Goal: Find specific page/section: Find specific page/section

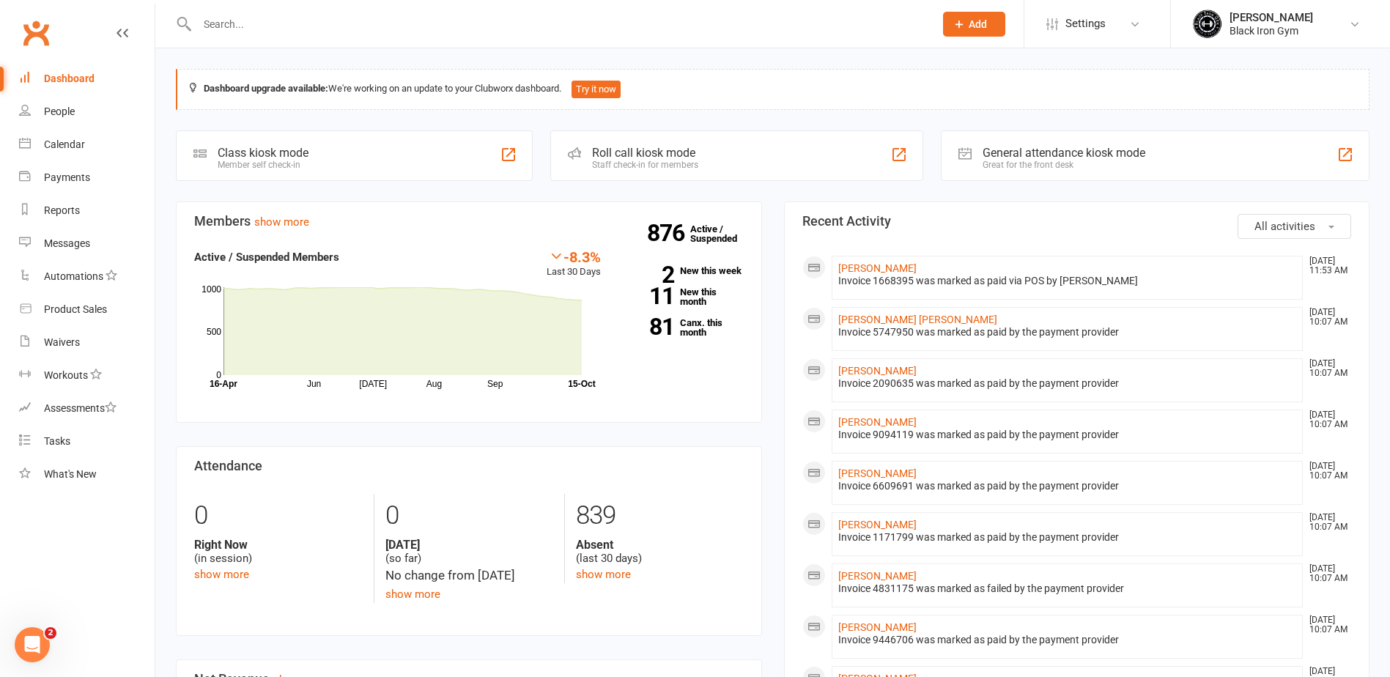
click at [288, 32] on input "text" at bounding box center [558, 24] width 731 height 21
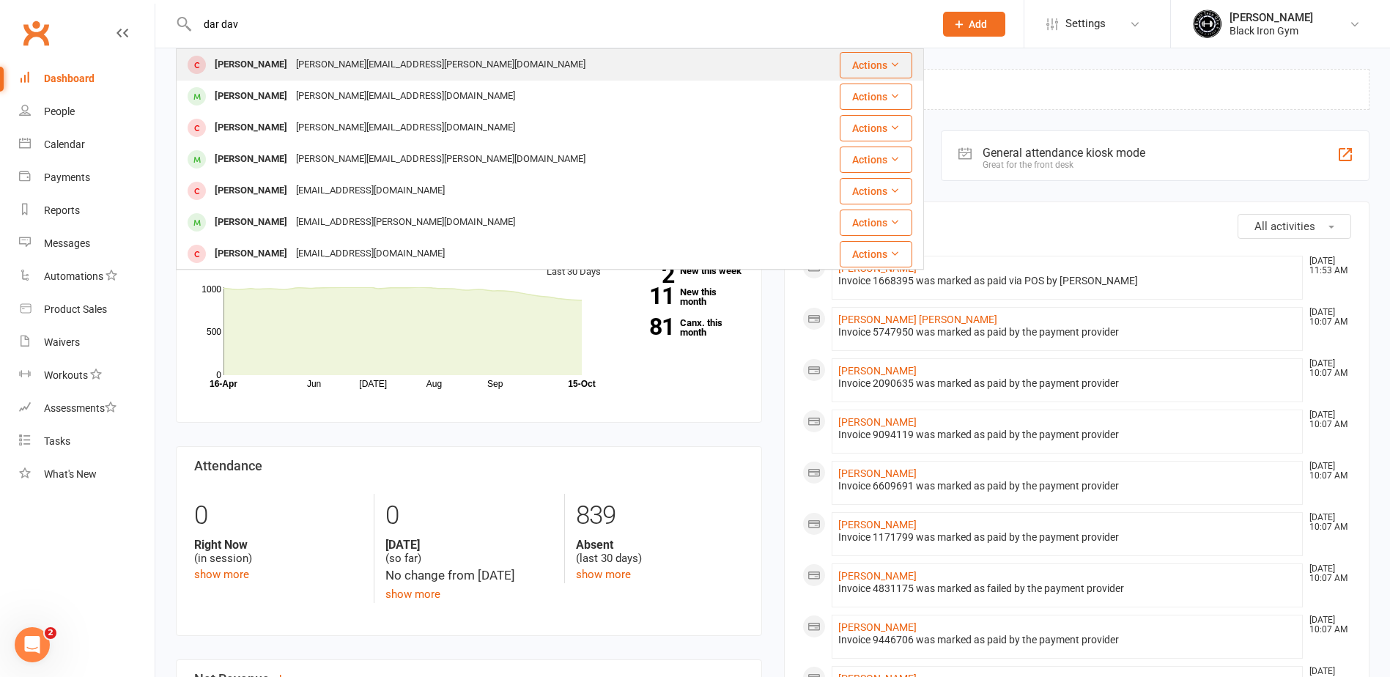
type input "dar dav"
click at [292, 65] on div "[PERSON_NAME][EMAIL_ADDRESS][PERSON_NAME][DOMAIN_NAME]" at bounding box center [441, 64] width 298 height 21
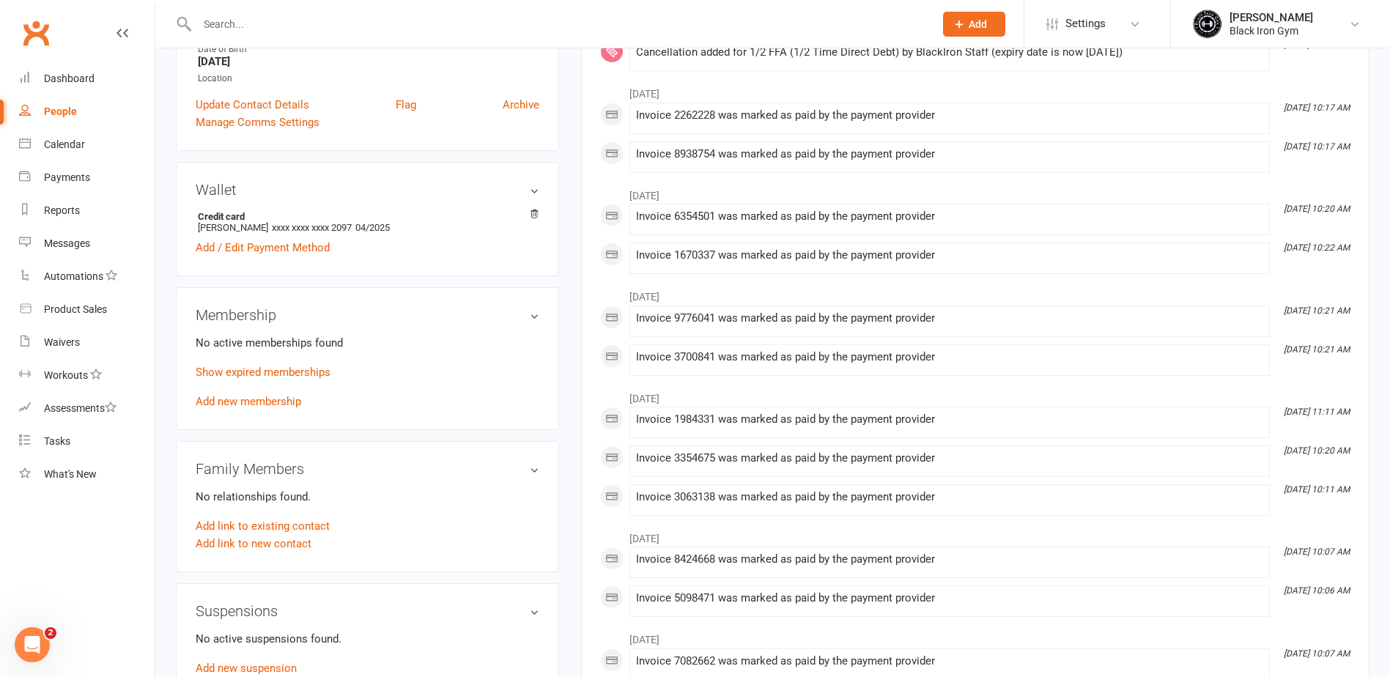
scroll to position [366, 0]
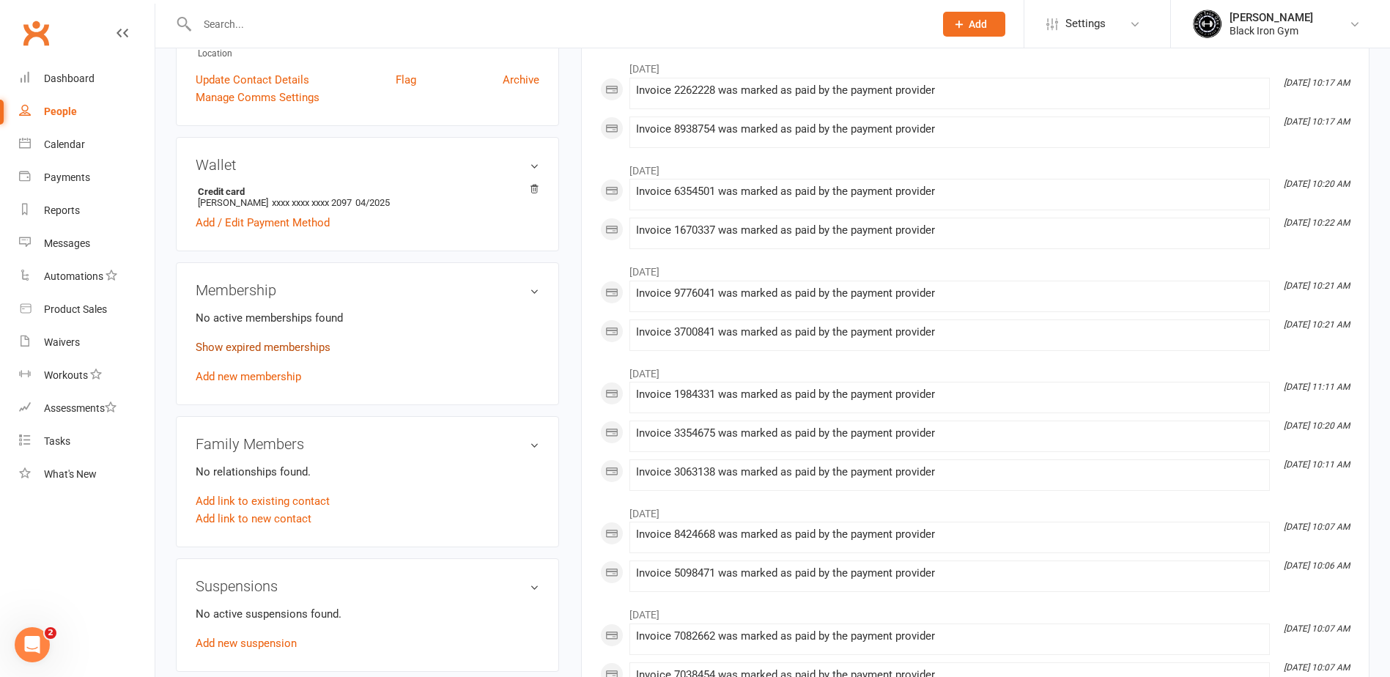
click at [295, 341] on link "Show expired memberships" at bounding box center [263, 347] width 135 height 13
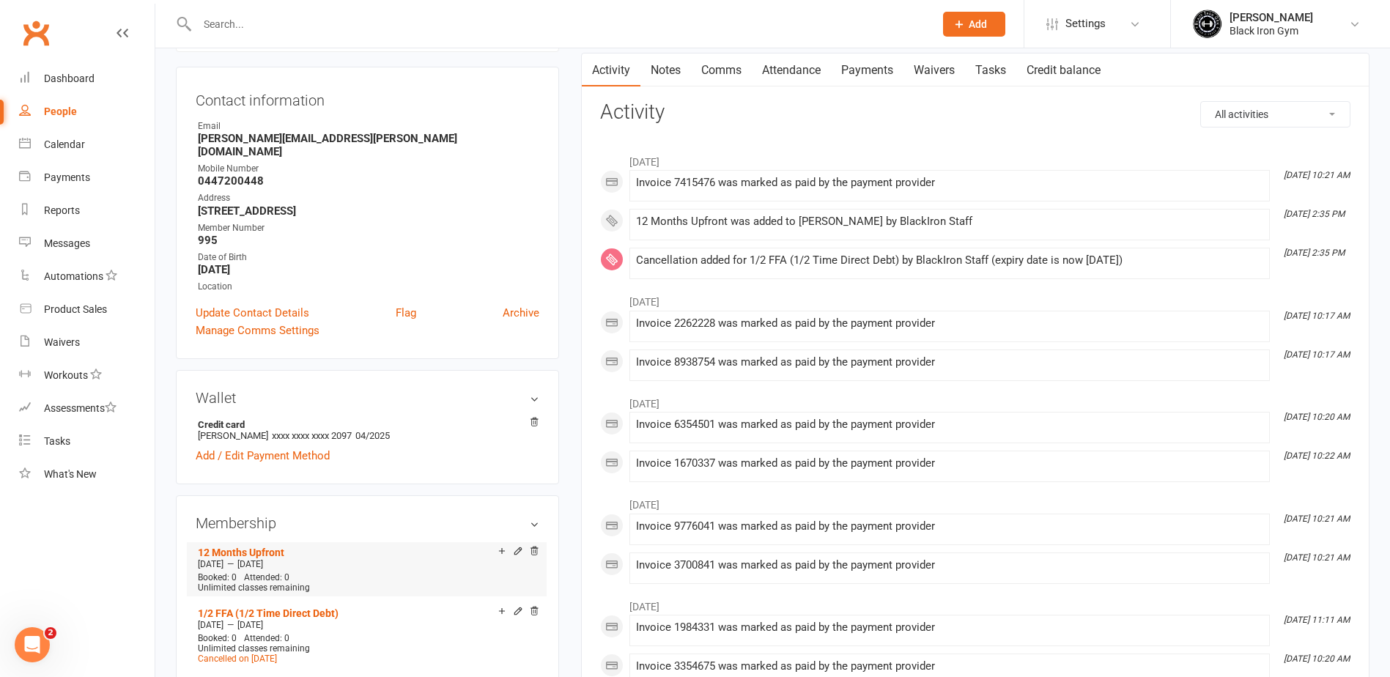
scroll to position [0, 0]
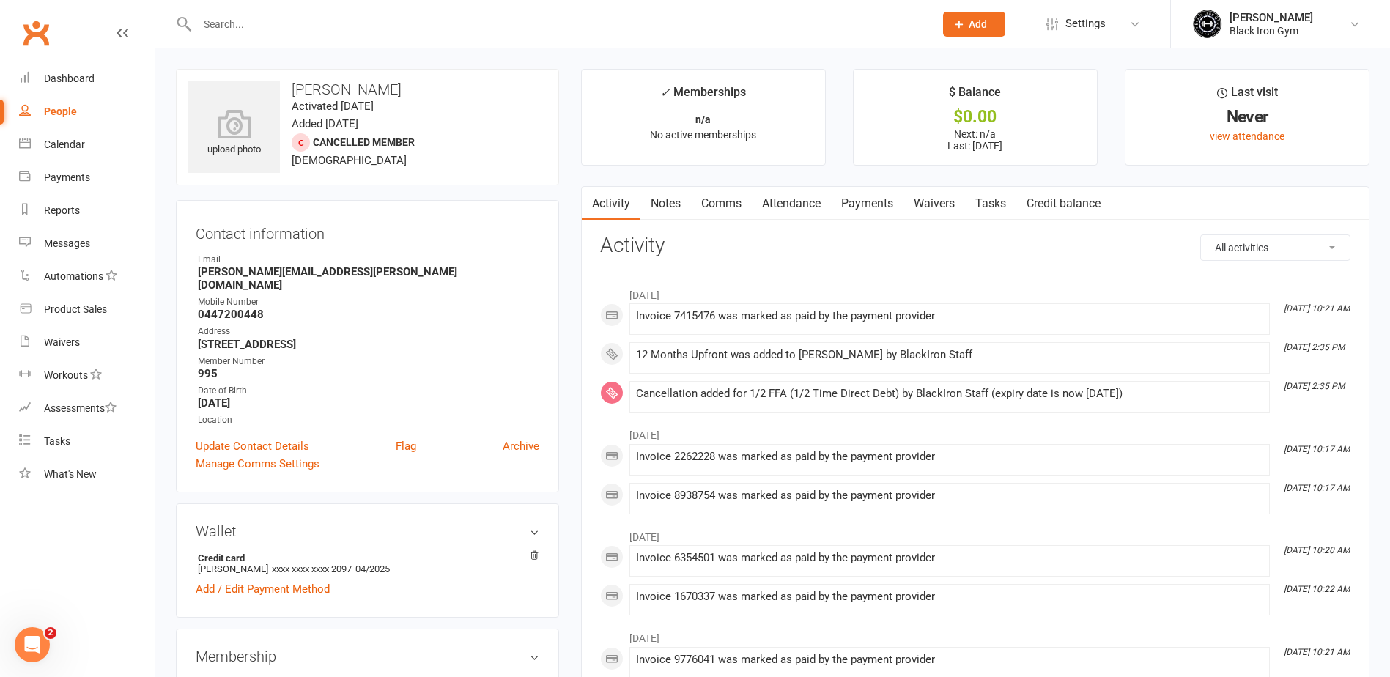
click at [338, 33] on input "text" at bounding box center [558, 24] width 731 height 21
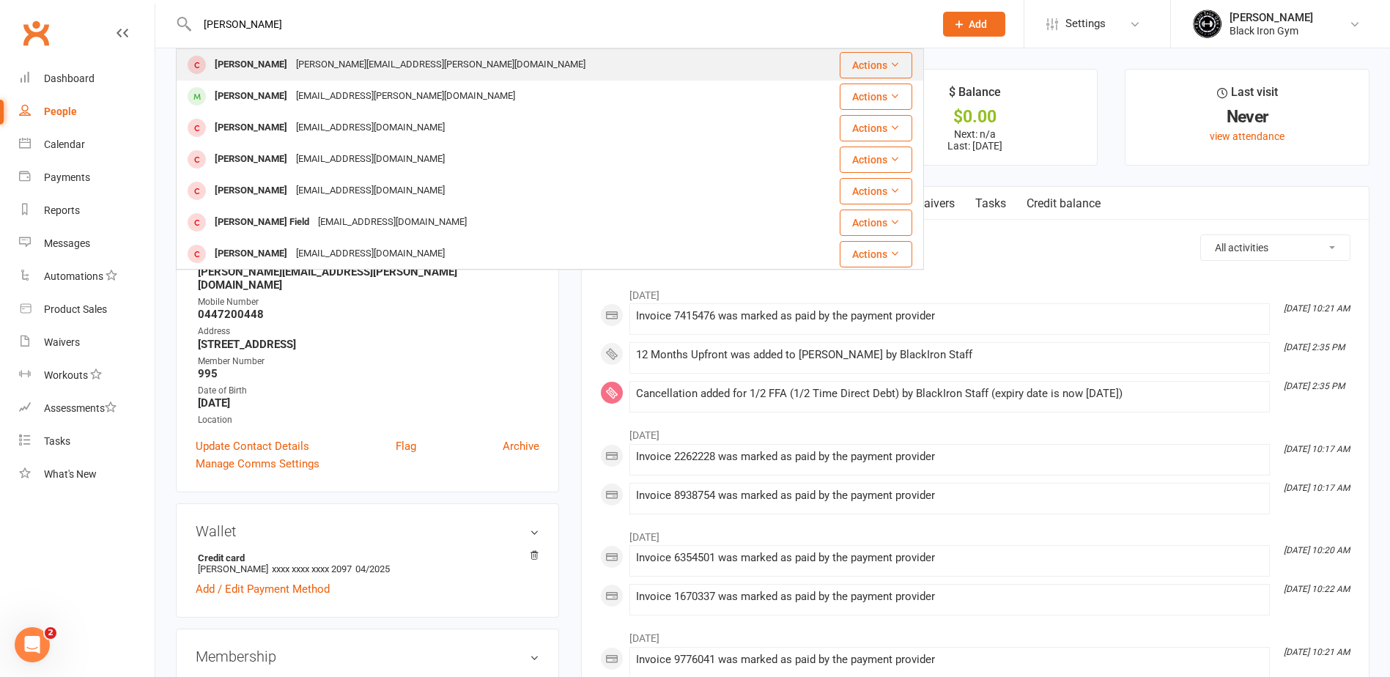
type input "[PERSON_NAME]"
click at [311, 64] on div "[PERSON_NAME][EMAIL_ADDRESS][PERSON_NAME][DOMAIN_NAME]" at bounding box center [441, 64] width 298 height 21
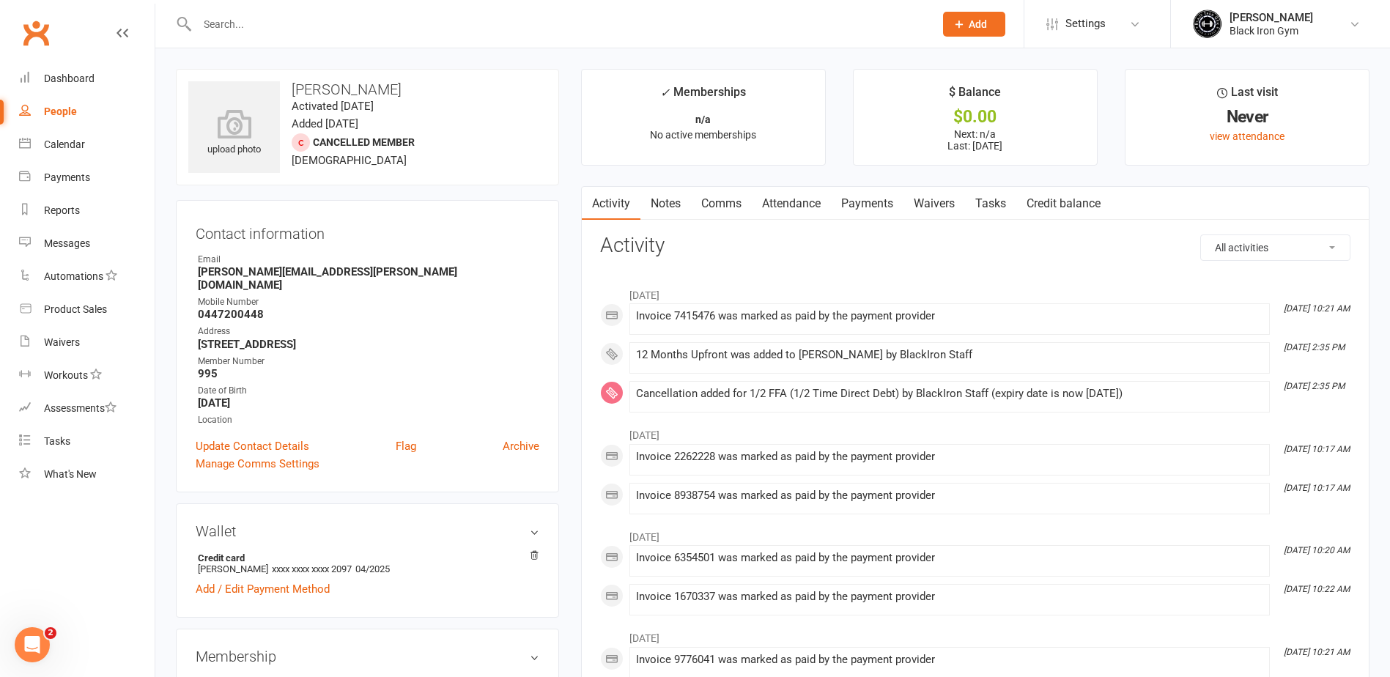
click at [273, 22] on input "text" at bounding box center [558, 24] width 731 height 21
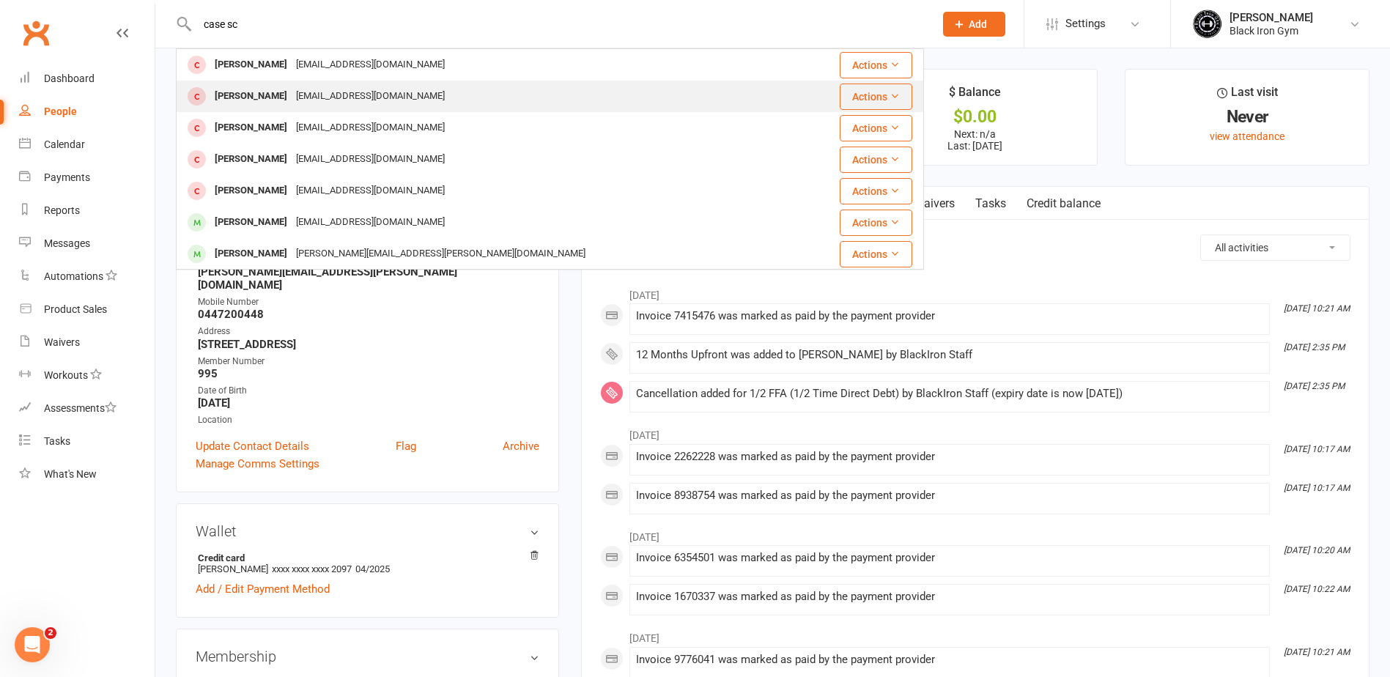
type input "case sc"
click at [292, 88] on div "[PERSON_NAME]" at bounding box center [250, 96] width 81 height 21
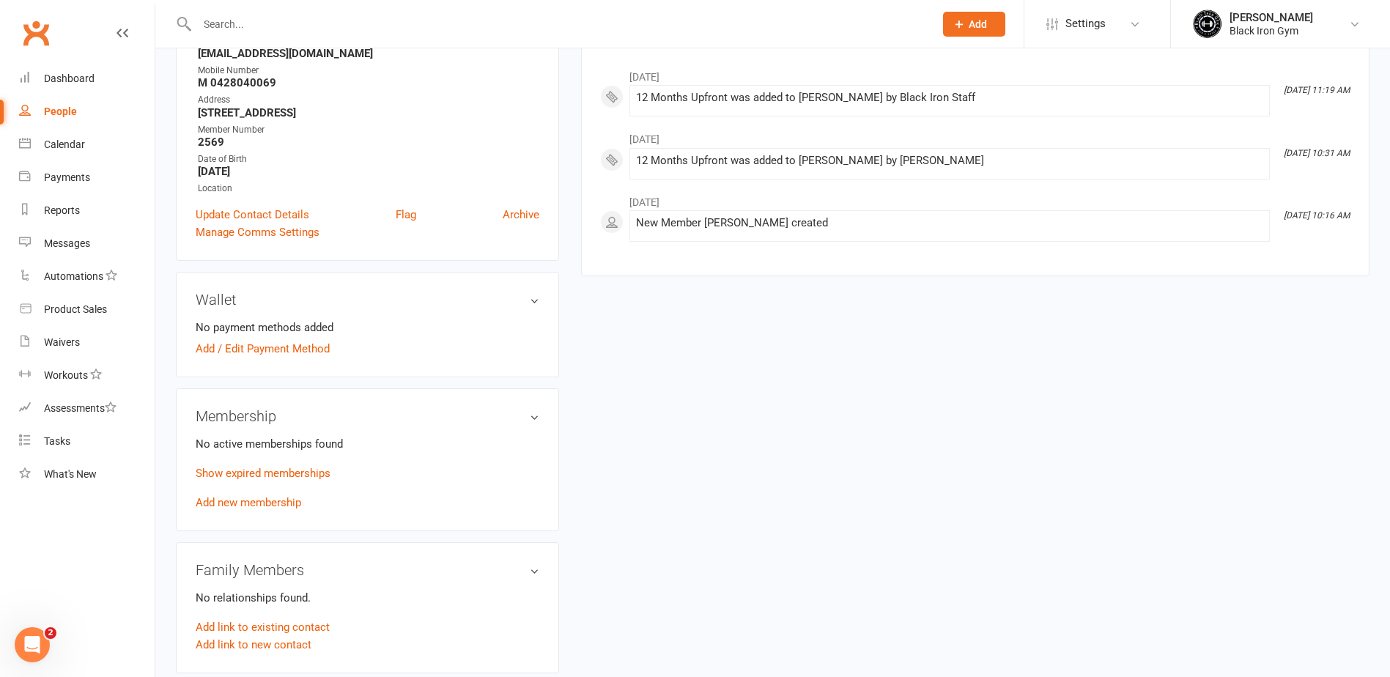
scroll to position [220, 0]
click at [288, 475] on link "Show expired memberships" at bounding box center [263, 471] width 135 height 13
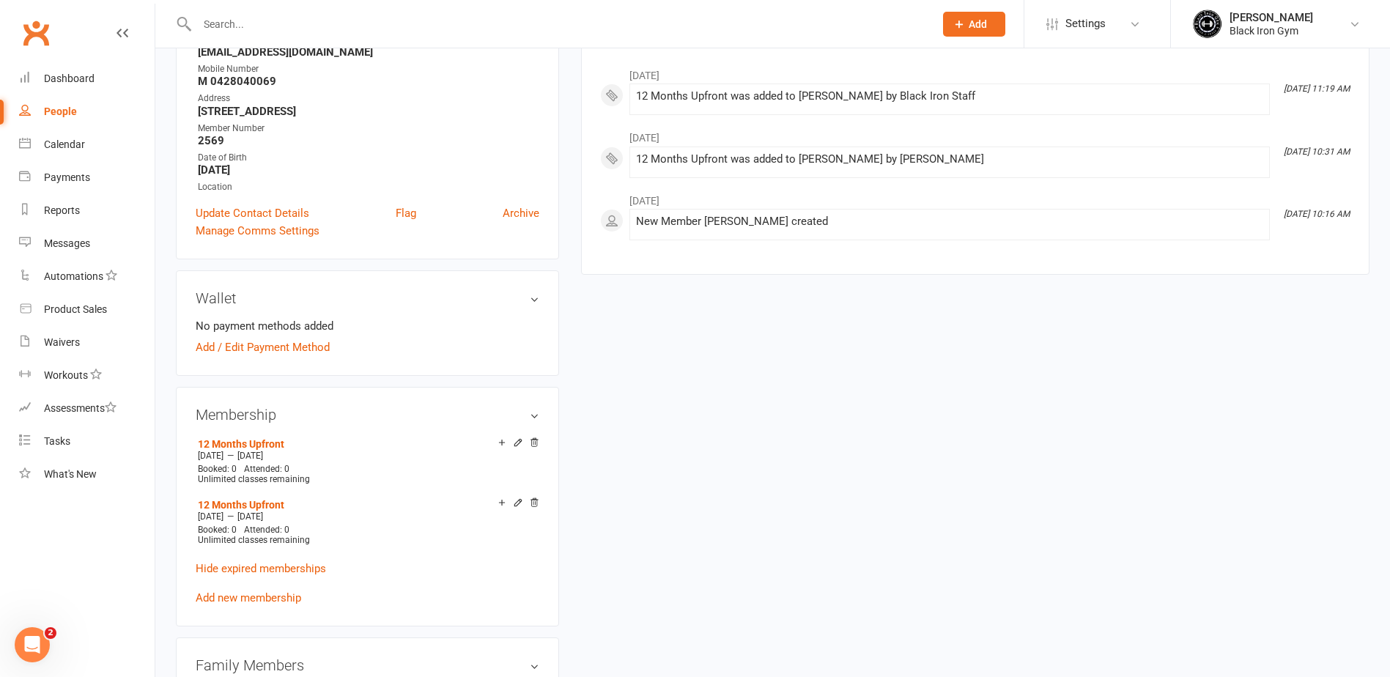
click at [275, 35] on div at bounding box center [550, 24] width 748 height 48
click at [305, 25] on input "text" at bounding box center [558, 24] width 731 height 21
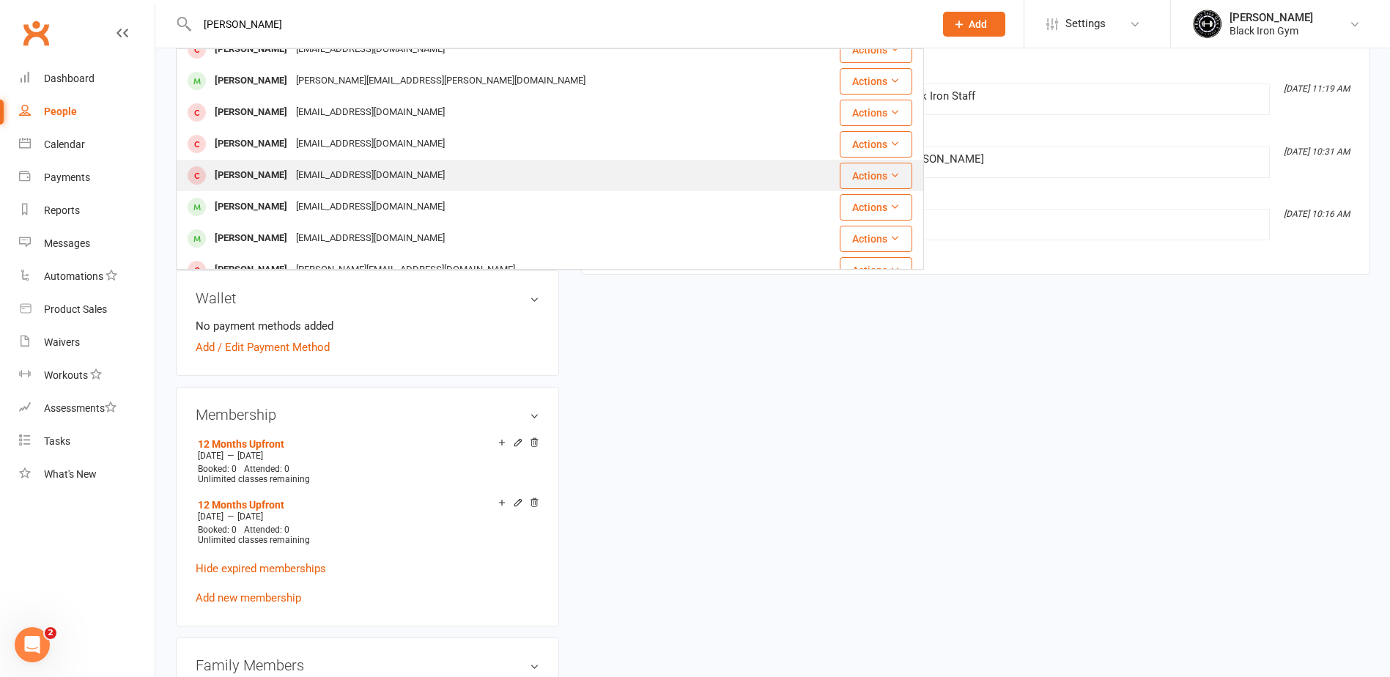
scroll to position [0, 0]
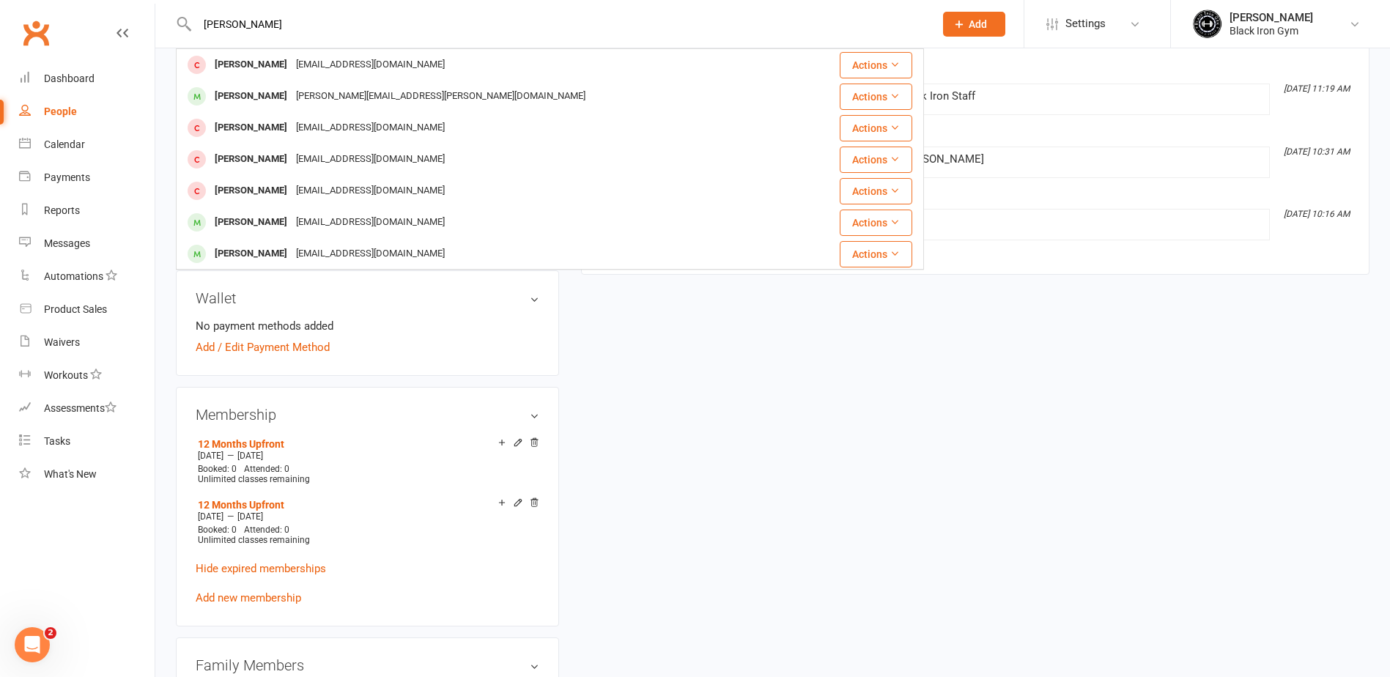
type input "[PERSON_NAME]"
click at [799, 425] on div "upload photo [PERSON_NAME] Activated [DATE] Added [DATE] Cancelled member [DEMO…" at bounding box center [772, 654] width 1215 height 1611
